Goal: Use online tool/utility: Utilize a website feature to perform a specific function

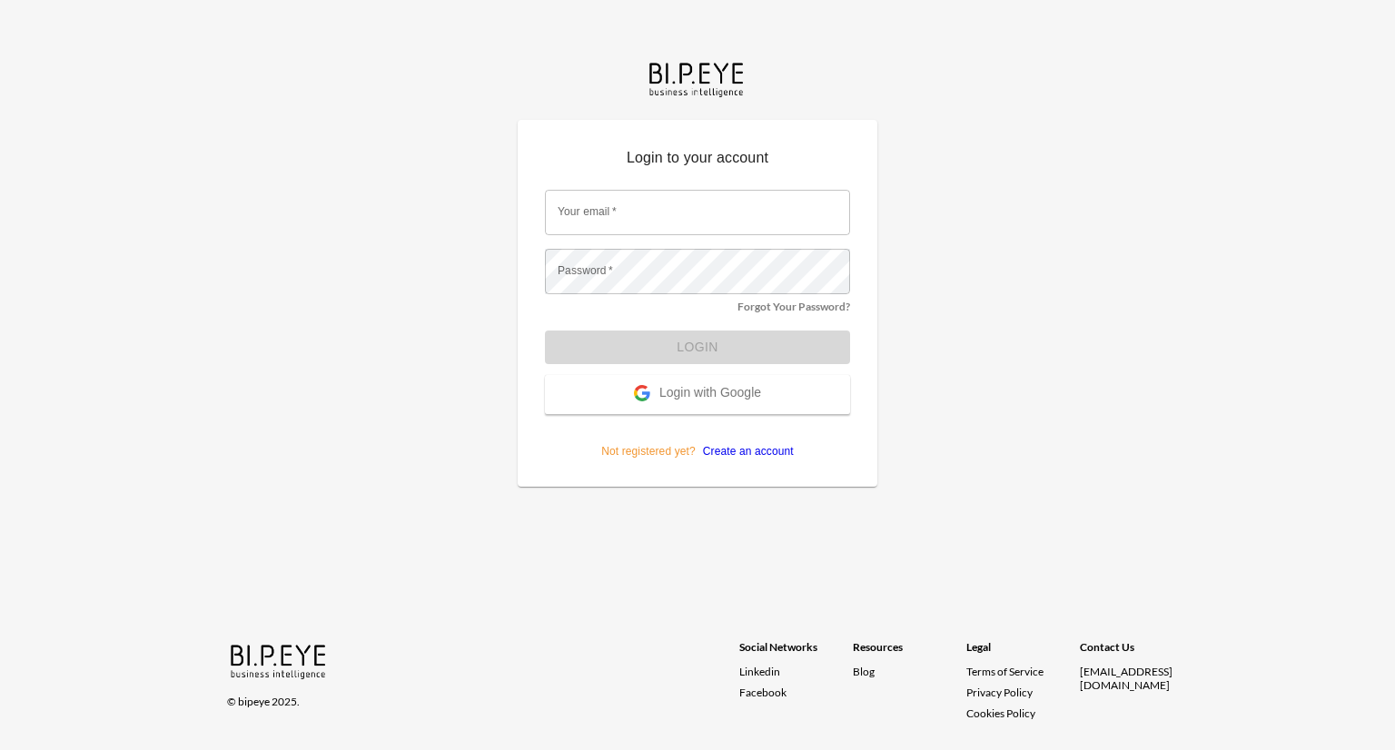
click at [684, 385] on span "Login with Google" at bounding box center [710, 394] width 102 height 18
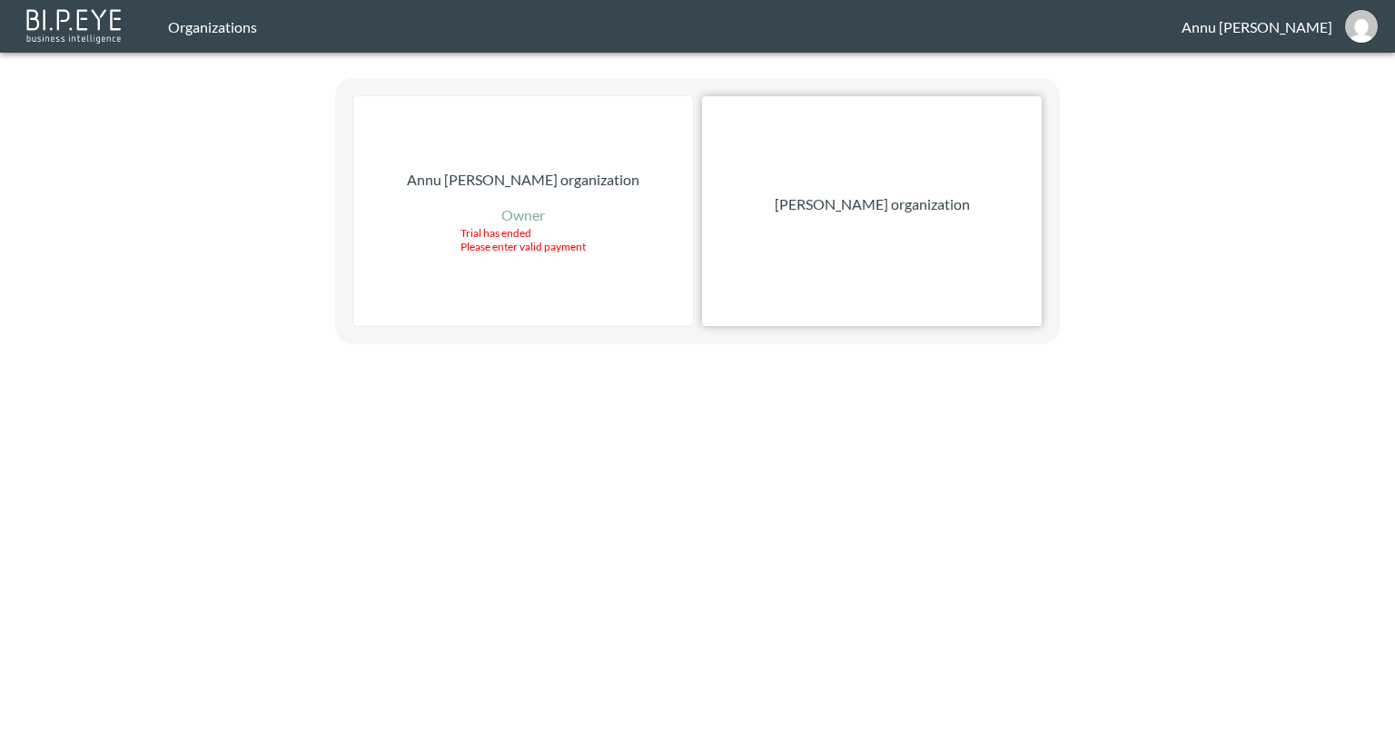
click at [835, 204] on p "[PERSON_NAME] organization" at bounding box center [872, 204] width 195 height 22
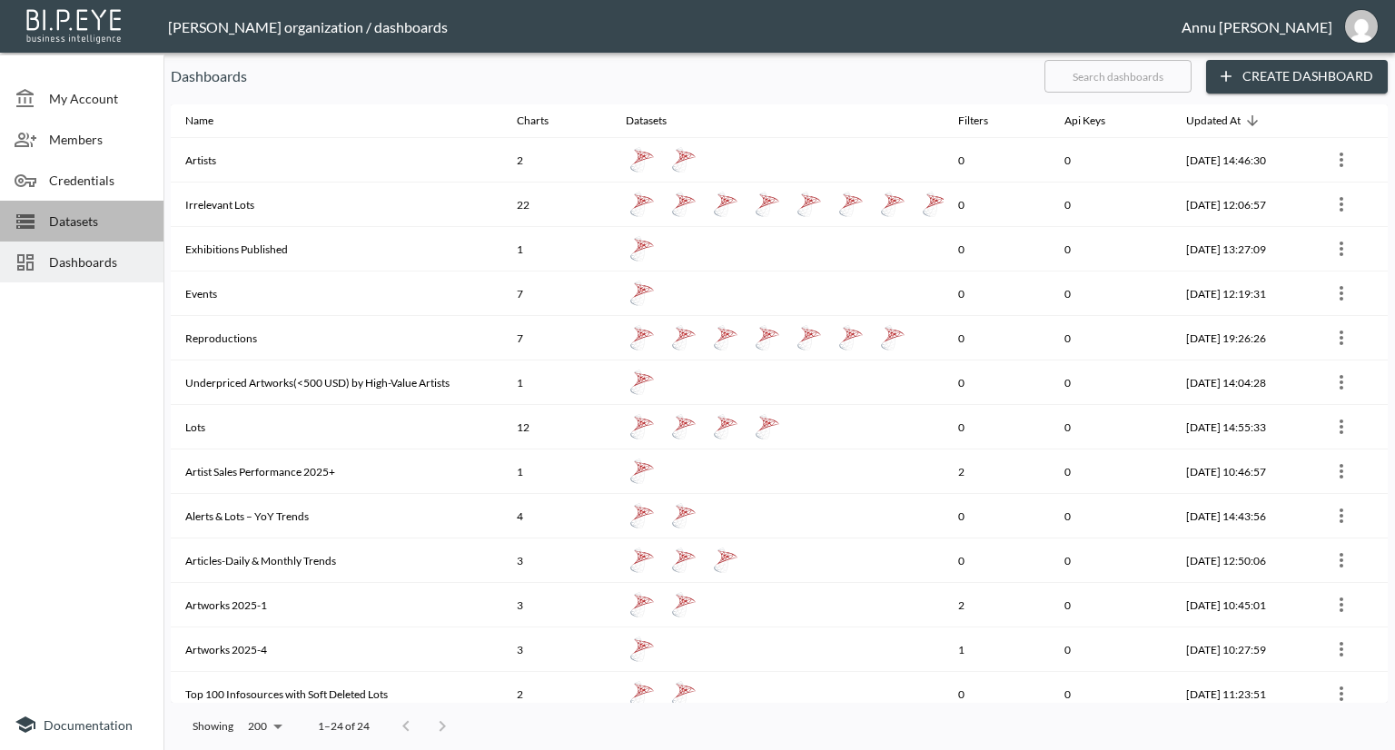
click at [74, 222] on span "Datasets" at bounding box center [99, 221] width 100 height 19
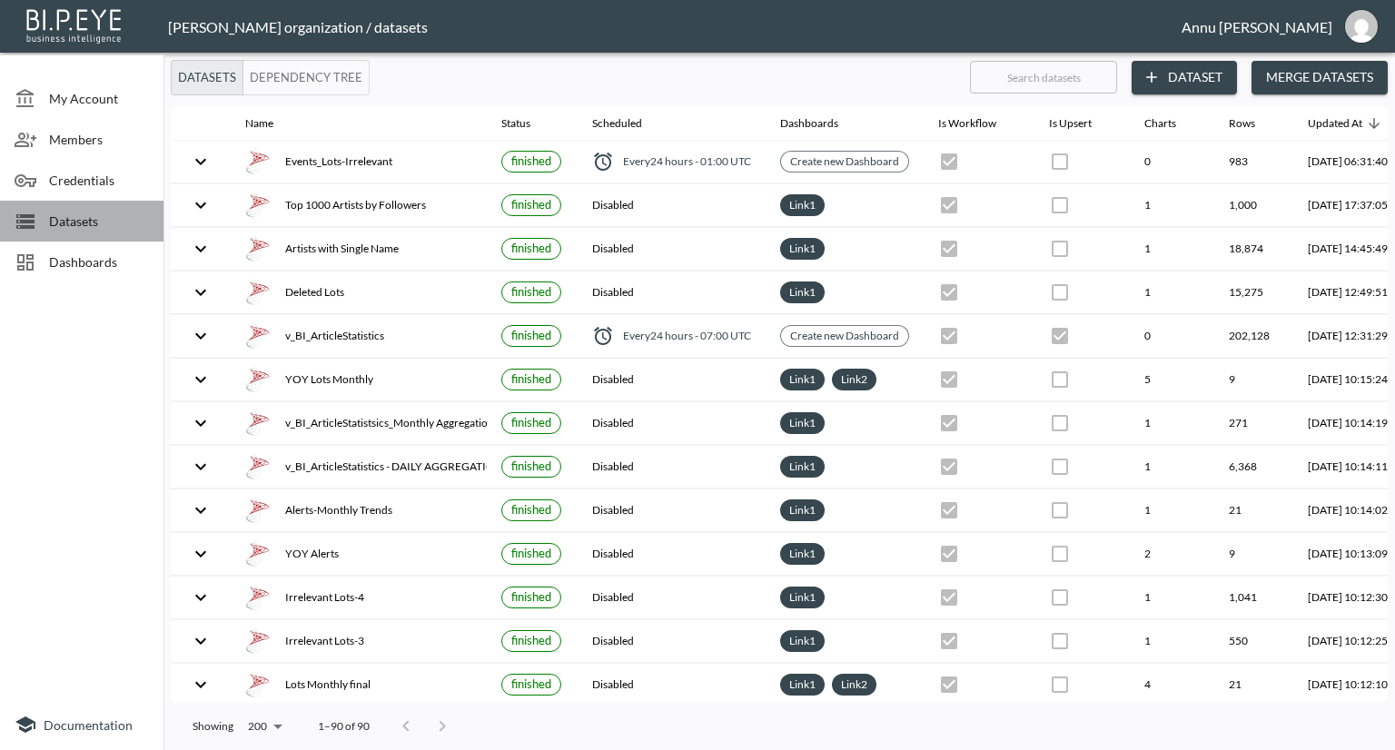
click at [81, 225] on span "Datasets" at bounding box center [99, 221] width 100 height 19
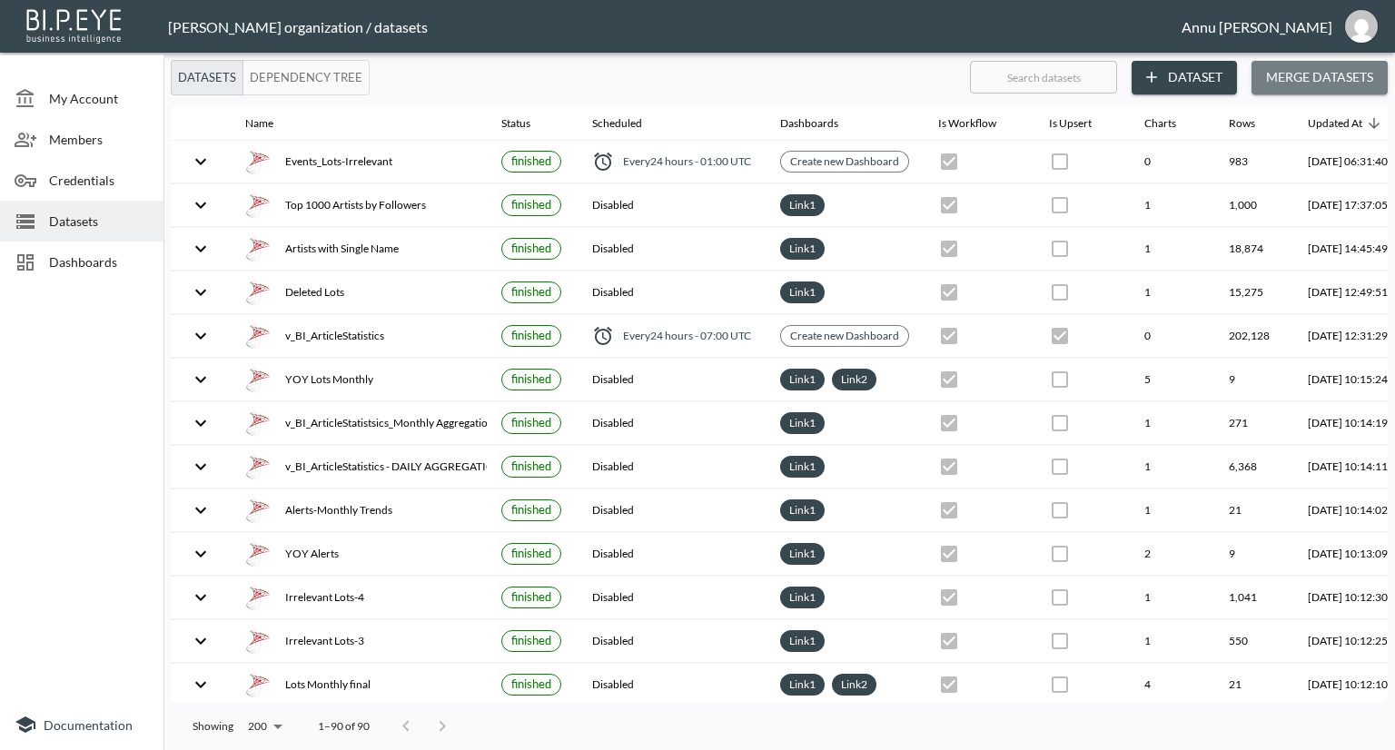
click at [1267, 81] on button "Merge Datasets" at bounding box center [1319, 78] width 136 height 34
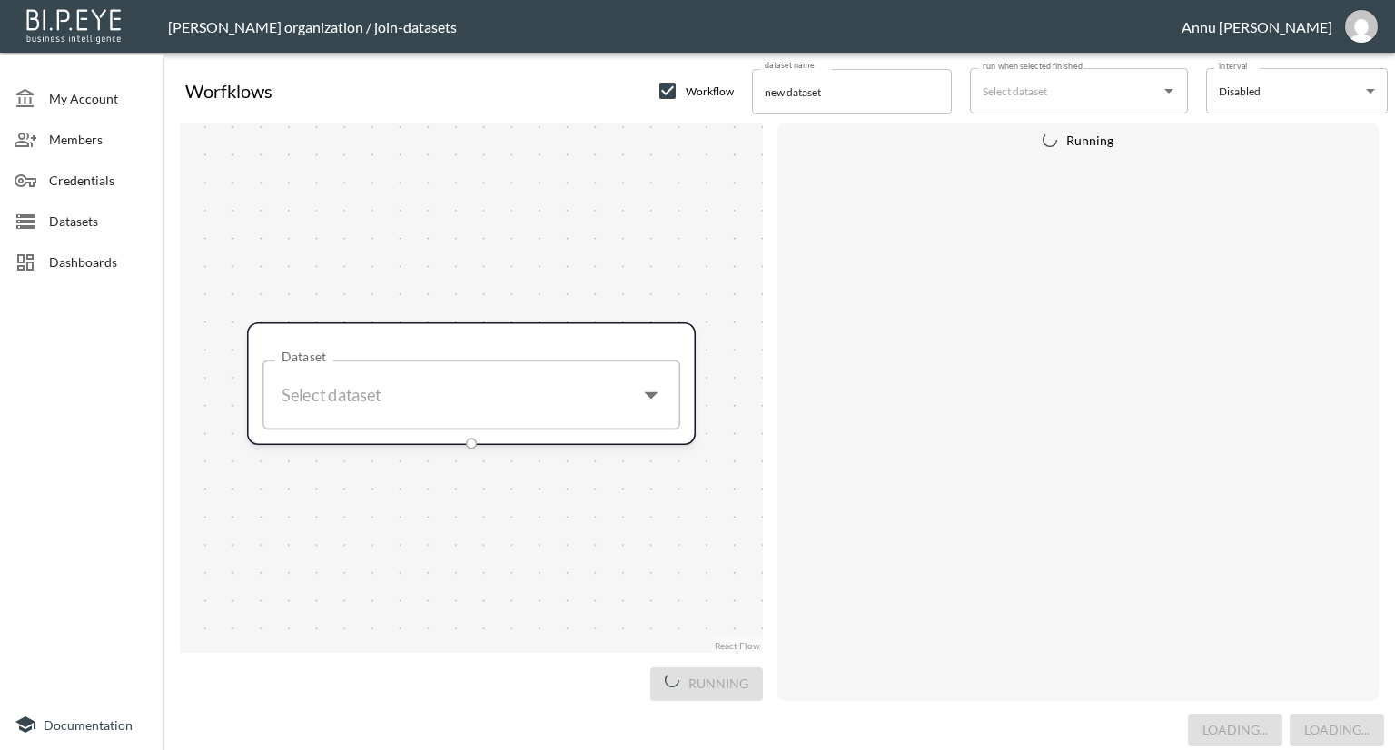
click at [111, 228] on span "Datasets" at bounding box center [99, 221] width 100 height 19
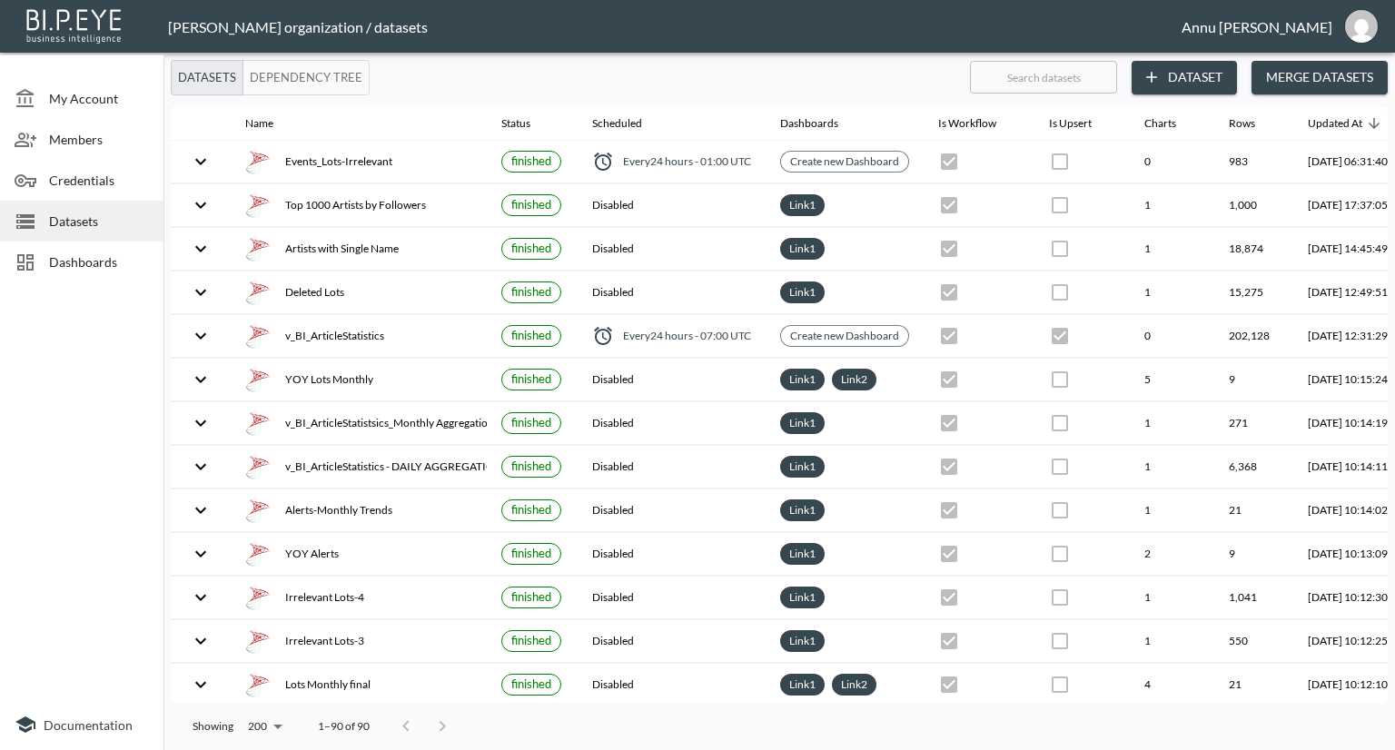
click at [1172, 81] on button "Dataset" at bounding box center [1184, 78] width 105 height 34
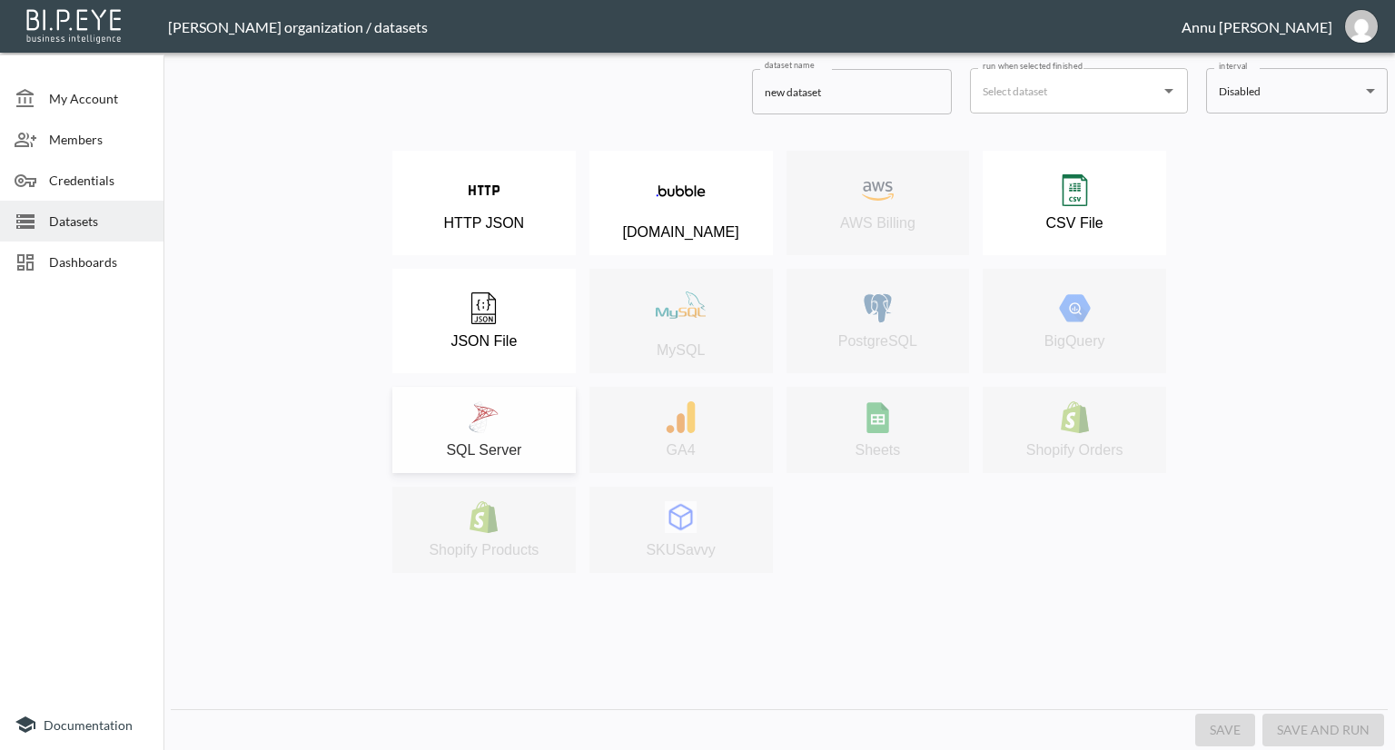
click at [519, 404] on div "SQL Server" at bounding box center [483, 429] width 165 height 57
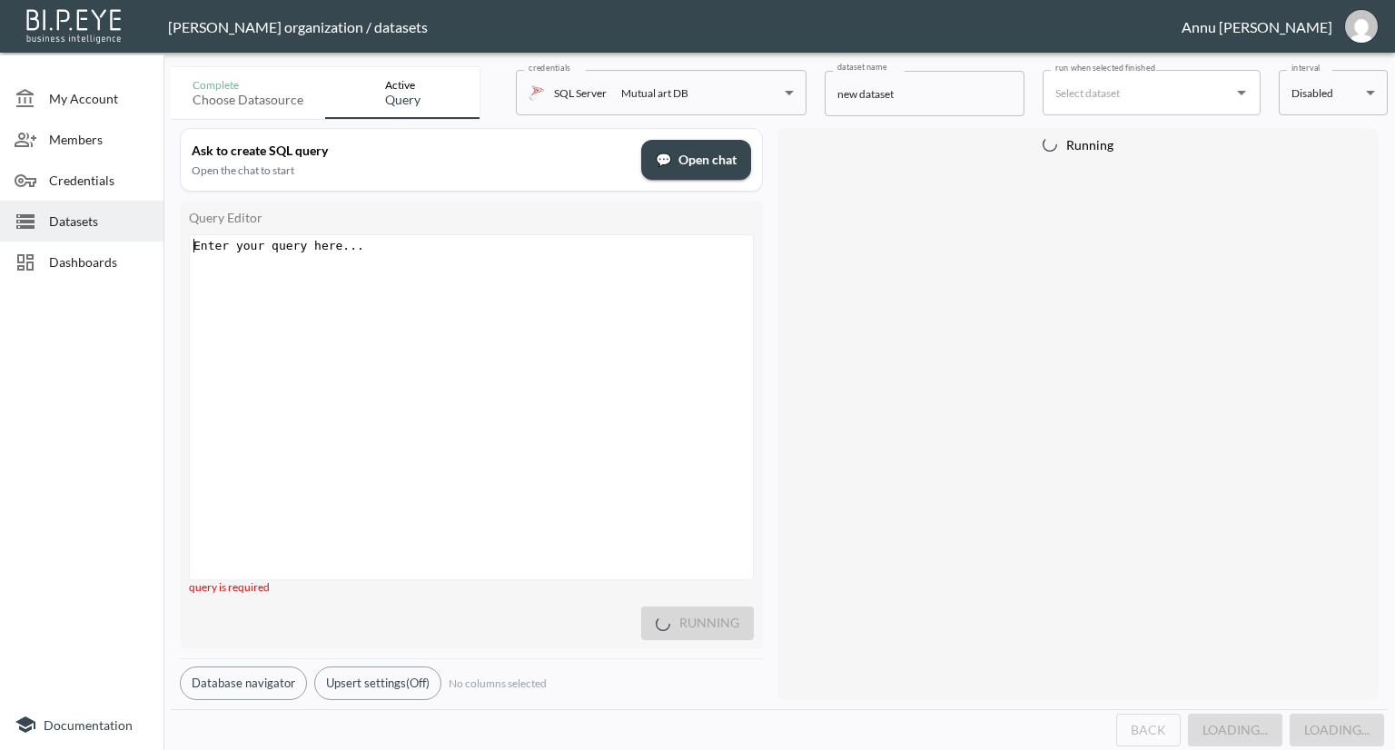
click at [488, 255] on div "Enter your query here... ​ x ​" at bounding box center [494, 430] width 608 height 390
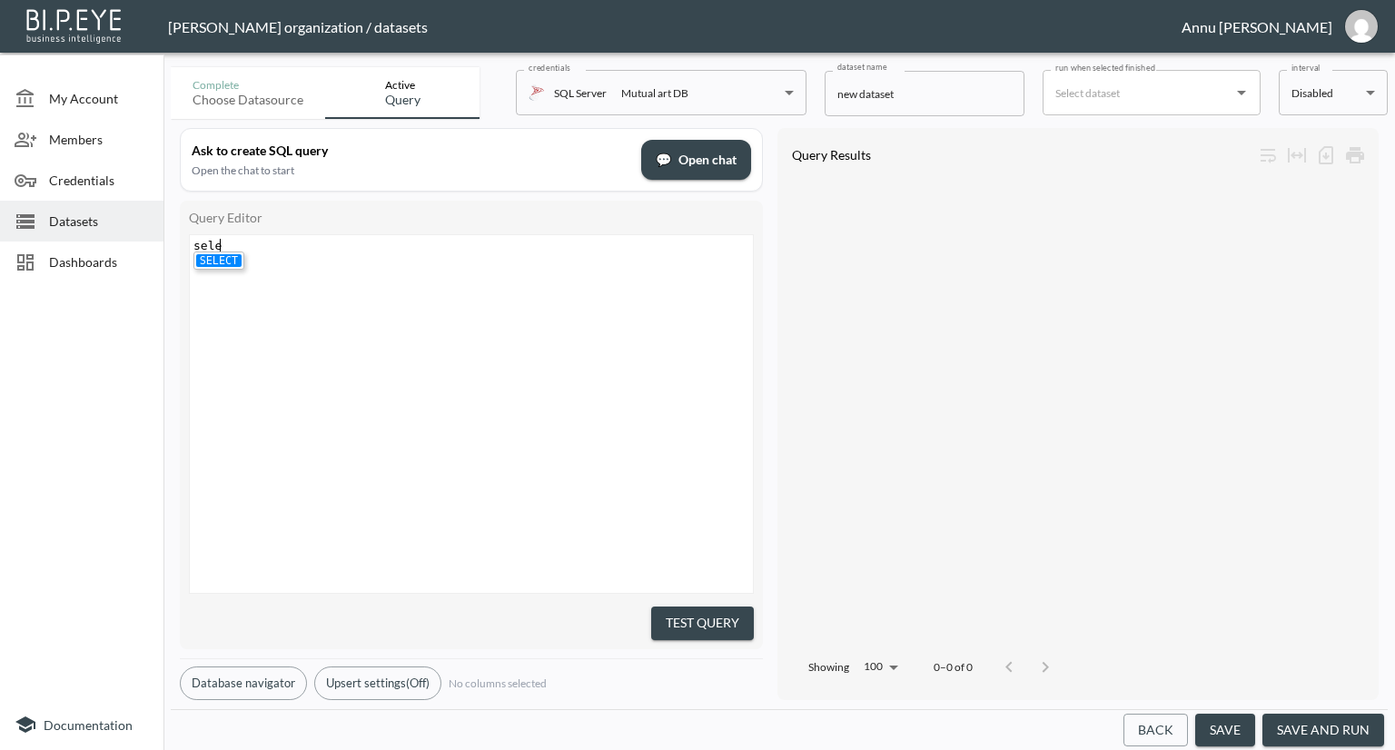
type textarea "selet"
click at [479, 349] on div "​ x select top 1 * from v_BI_LotStatistics" at bounding box center [494, 436] width 608 height 403
type textarea "ct top 1 * from v_BI_LotStatistics"
click at [748, 609] on button "Test Query" at bounding box center [702, 624] width 103 height 34
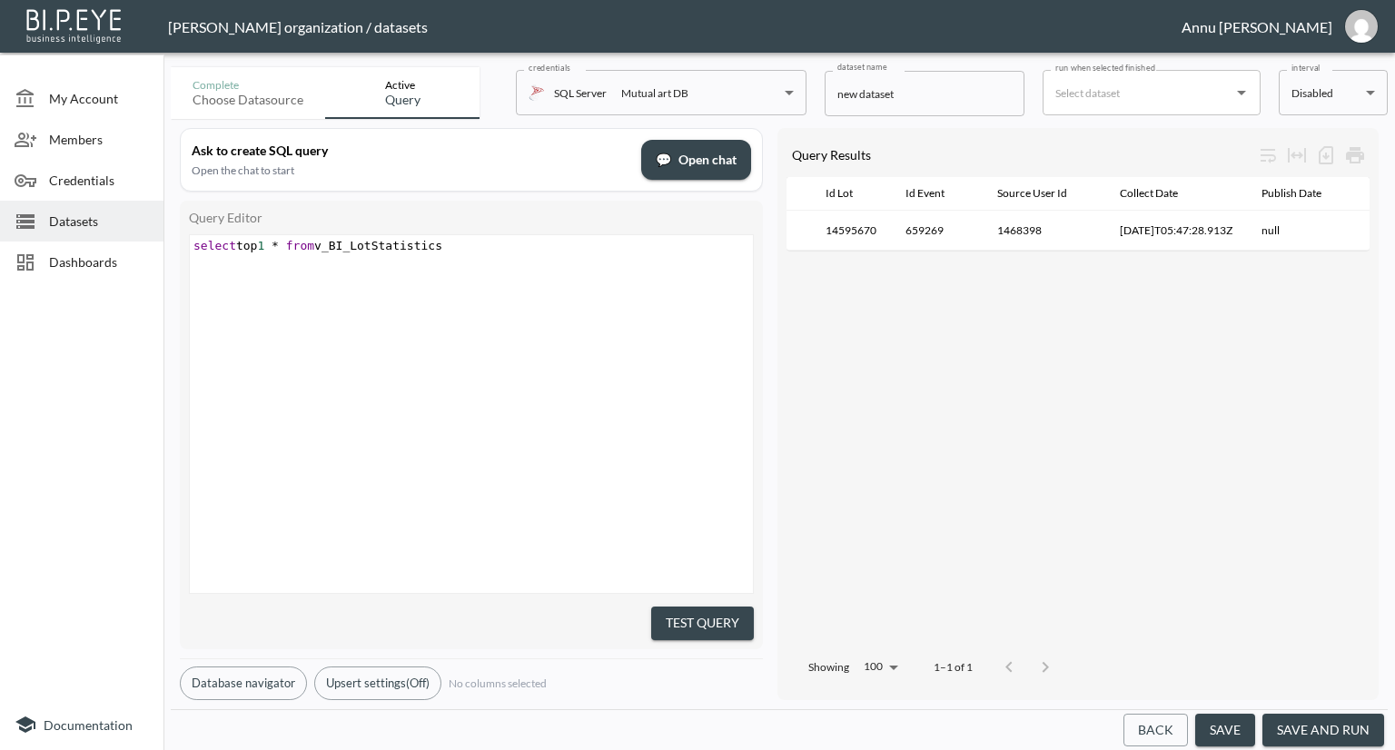
scroll to position [0, 0]
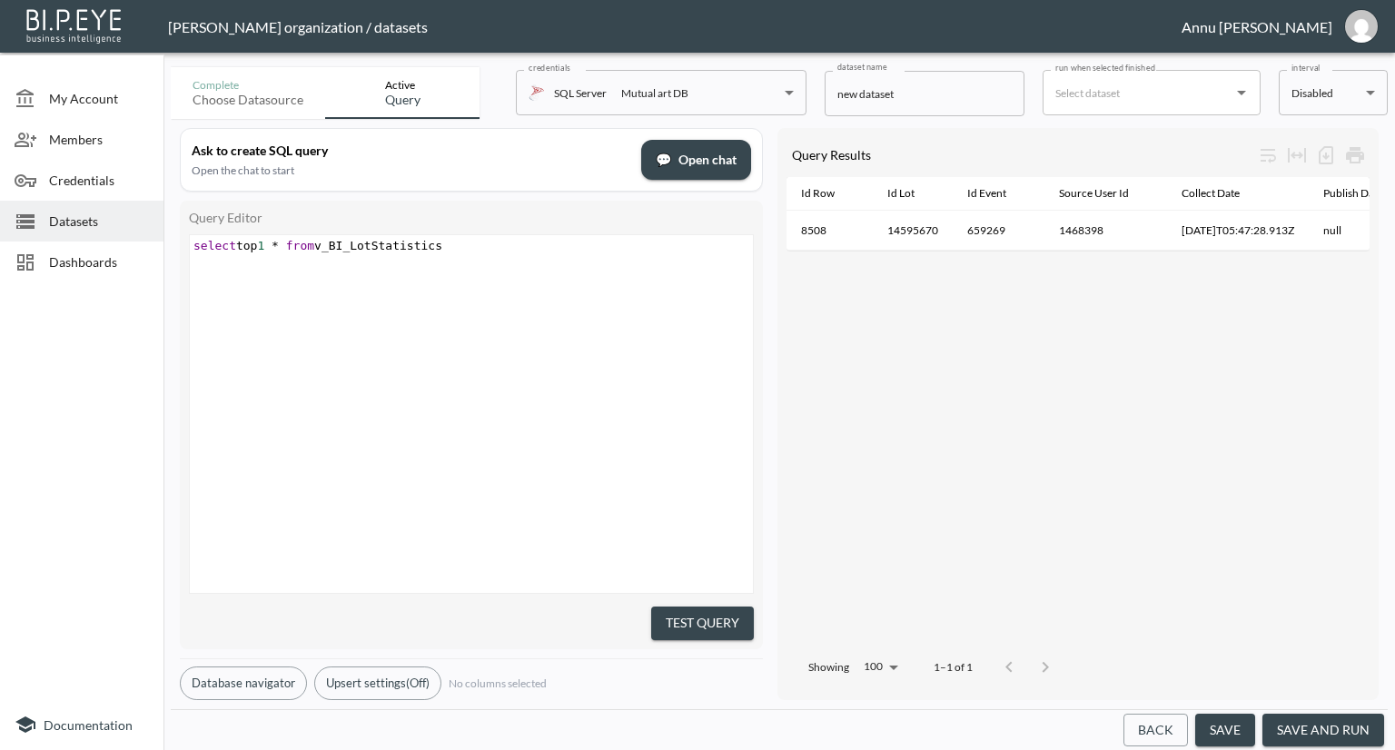
click at [553, 342] on div "​ x select top 1 * from v_BI_LotStatistics" at bounding box center [494, 436] width 608 height 403
click at [116, 260] on span "Dashboards" at bounding box center [99, 261] width 100 height 19
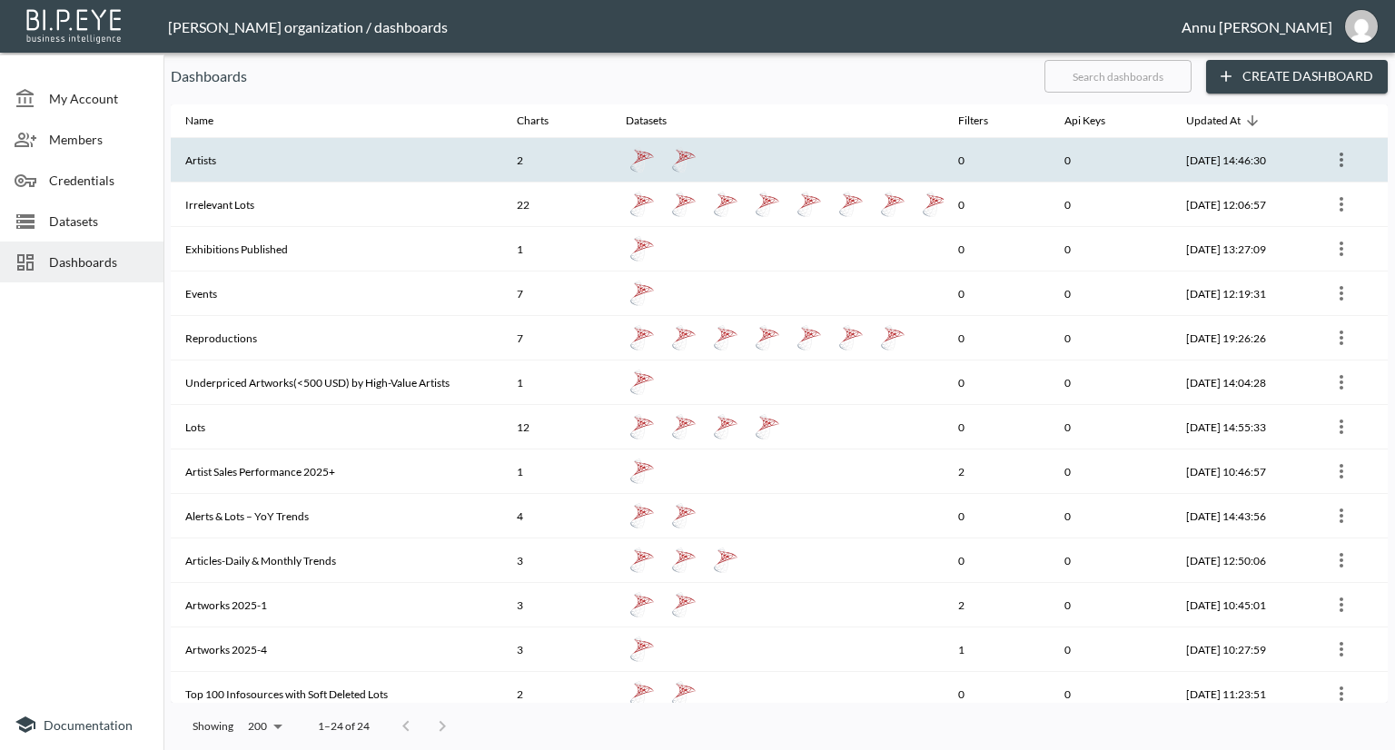
click at [252, 163] on th "Artists" at bounding box center [336, 160] width 331 height 44
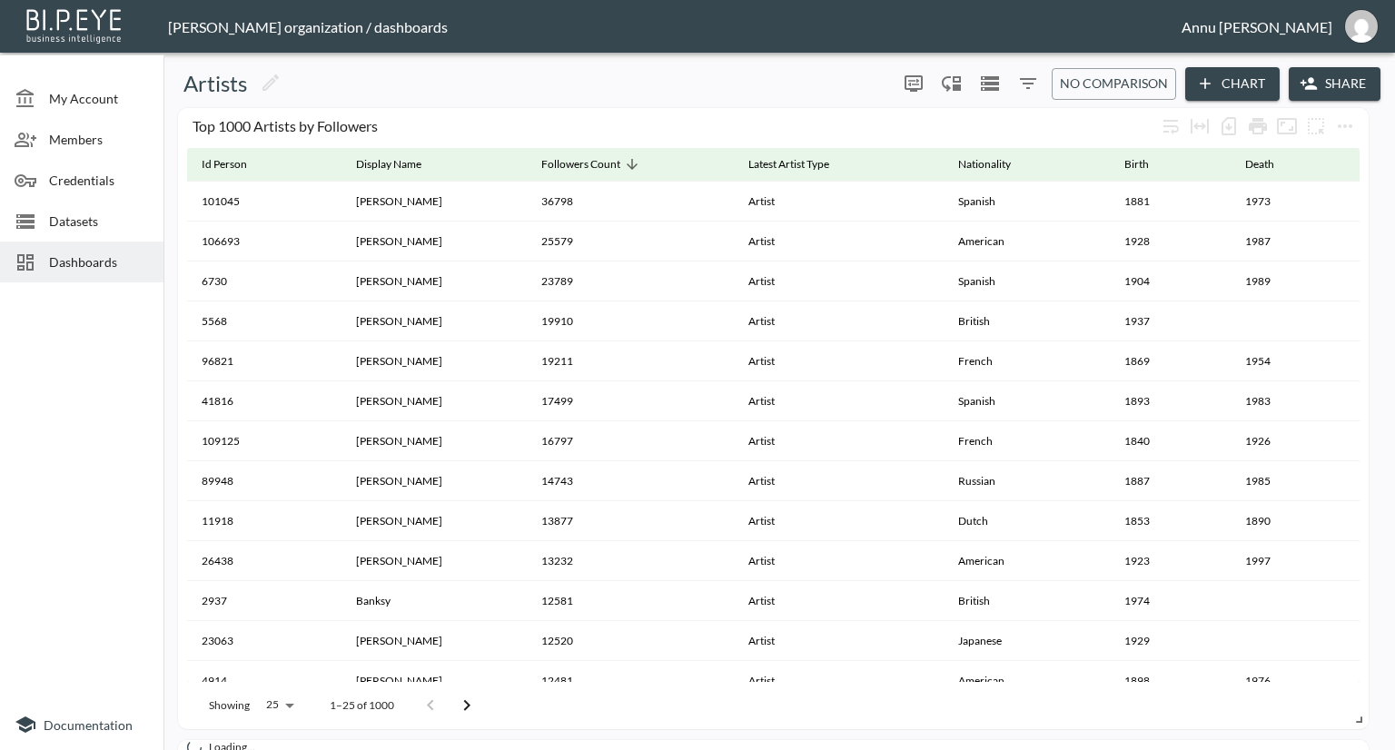
scroll to position [499, 0]
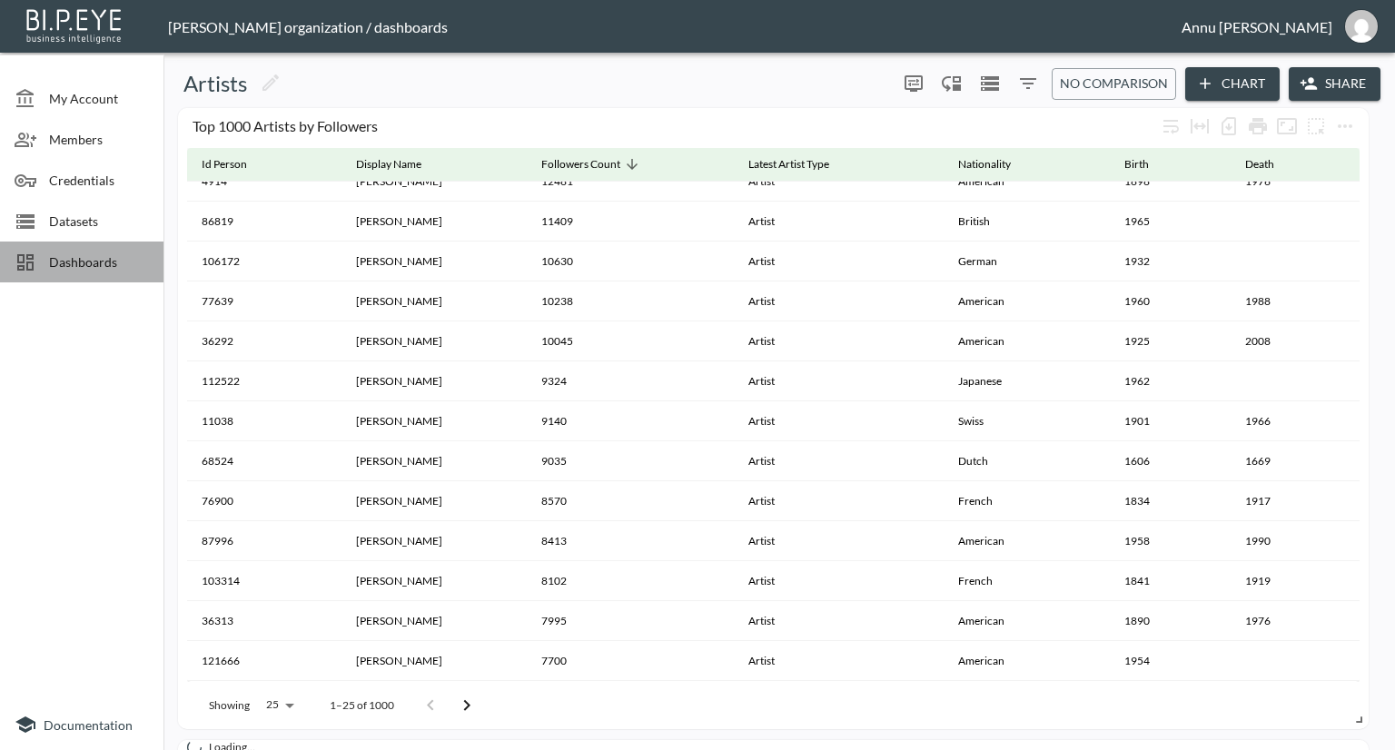
click at [125, 264] on span "Dashboards" at bounding box center [99, 261] width 100 height 19
